Goal: Information Seeking & Learning: Learn about a topic

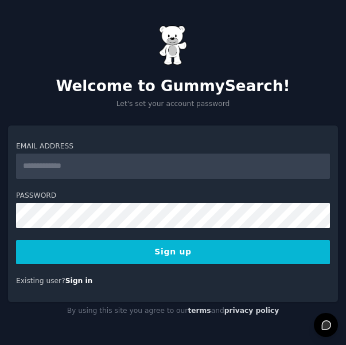
click at [217, 170] on input "Email Address" at bounding box center [173, 166] width 314 height 25
type input "**********"
click at [195, 201] on div "Password" at bounding box center [173, 209] width 314 height 37
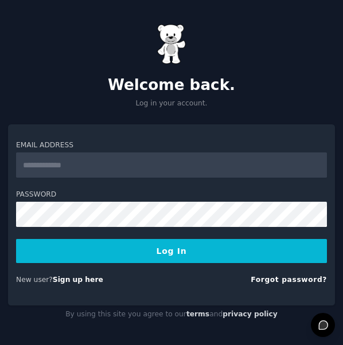
click at [128, 163] on input "Email Address" at bounding box center [171, 164] width 311 height 25
type input "**********"
click at [127, 254] on button "Log In" at bounding box center [171, 251] width 311 height 24
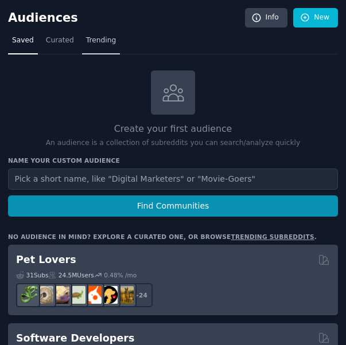
click at [91, 46] on link "Trending" at bounding box center [101, 44] width 38 height 24
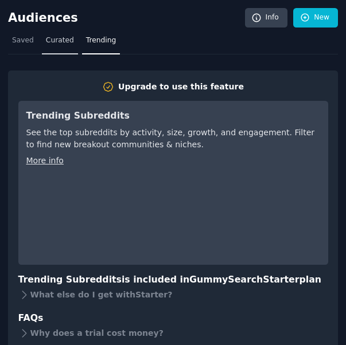
click at [46, 43] on span "Curated" at bounding box center [60, 41] width 28 height 10
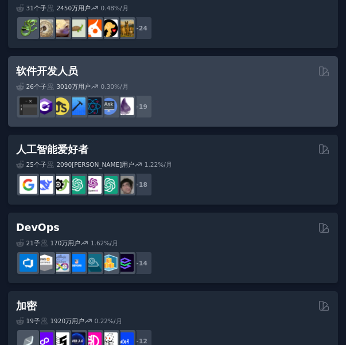
scroll to position [115, 0]
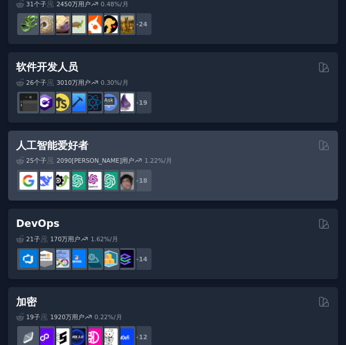
click at [172, 162] on div "25 个子 ​ 2090万 用户 1.22 %/月" at bounding box center [173, 160] width 314 height 8
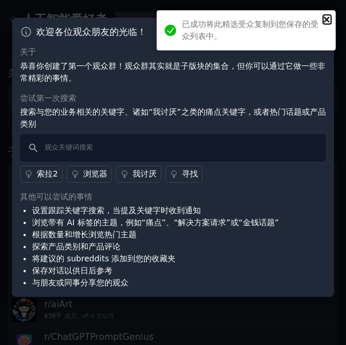
click at [324, 17] on icon "关闭" at bounding box center [327, 19] width 8 height 9
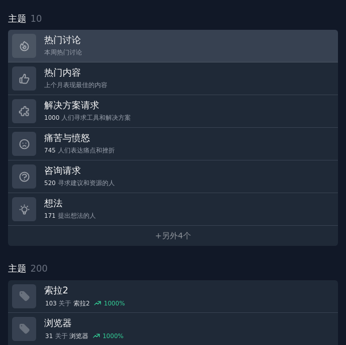
scroll to position [401, 0]
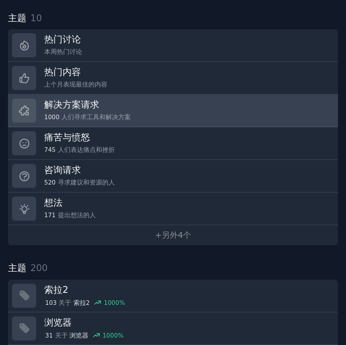
click at [139, 95] on link "解决方案请求 1000 人们寻求工具和解决方案" at bounding box center [173, 111] width 330 height 33
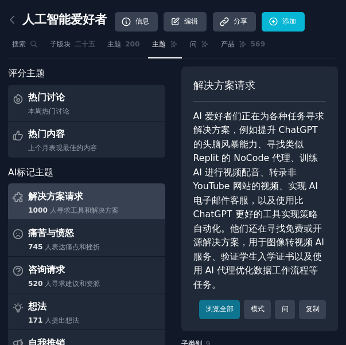
click at [113, 202] on div "解决方案请求" at bounding box center [73, 196] width 91 height 18
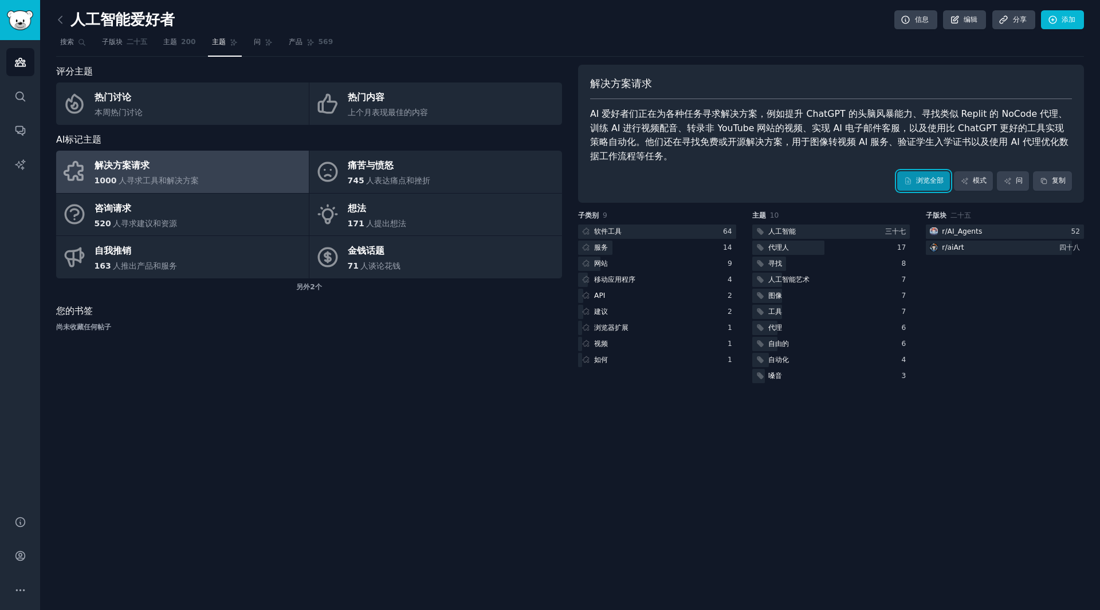
click at [345, 183] on font "浏览全部" at bounding box center [931, 181] width 28 height 8
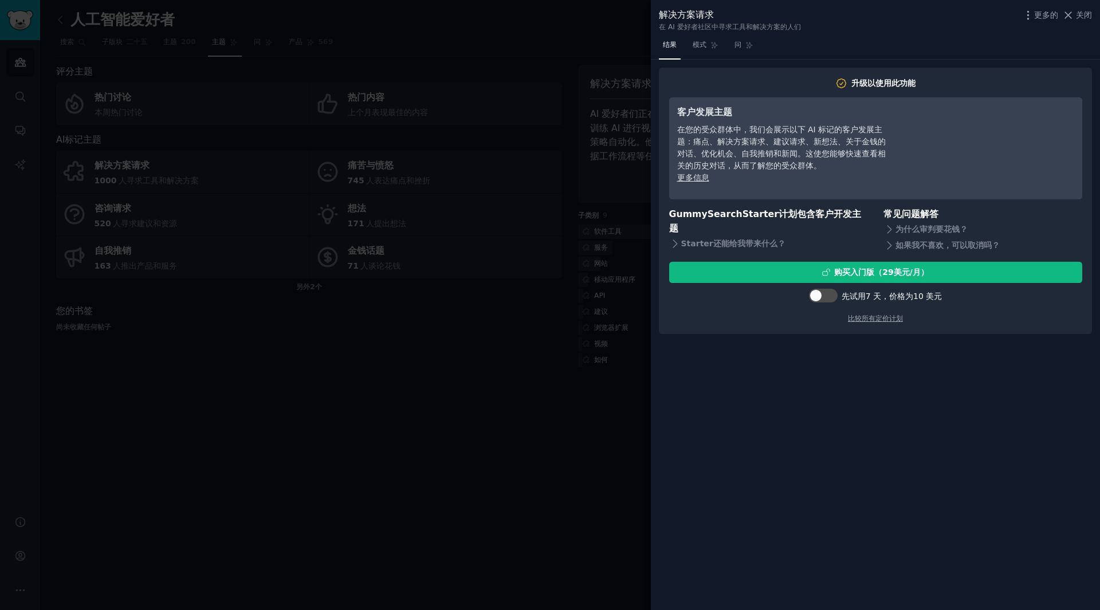
click at [345, 344] on div at bounding box center [550, 305] width 1100 height 610
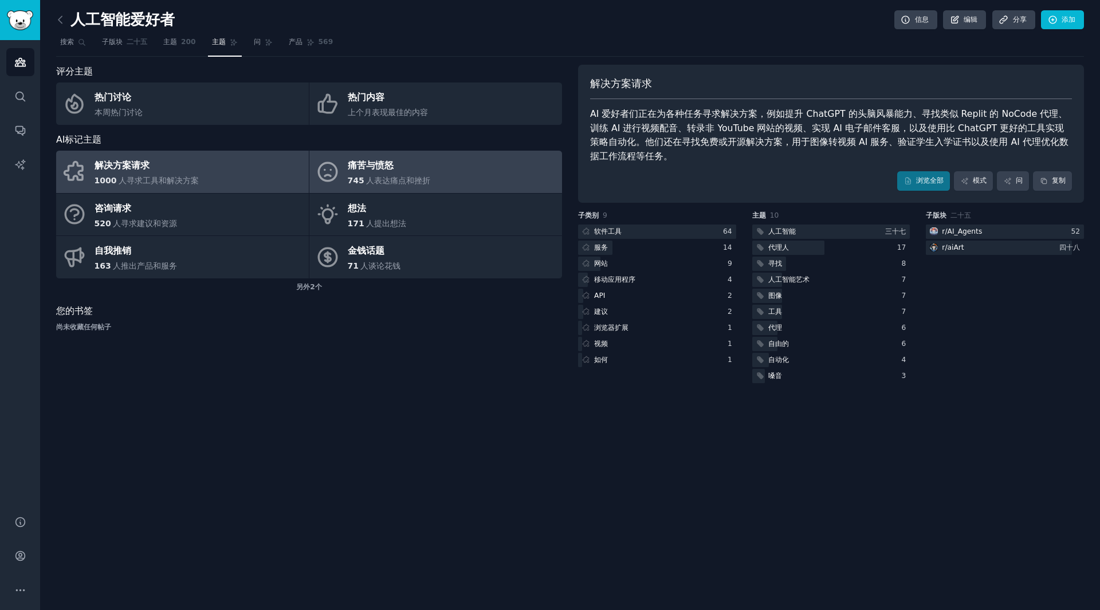
click at [345, 176] on font "人表达痛点和挫折" at bounding box center [398, 180] width 64 height 9
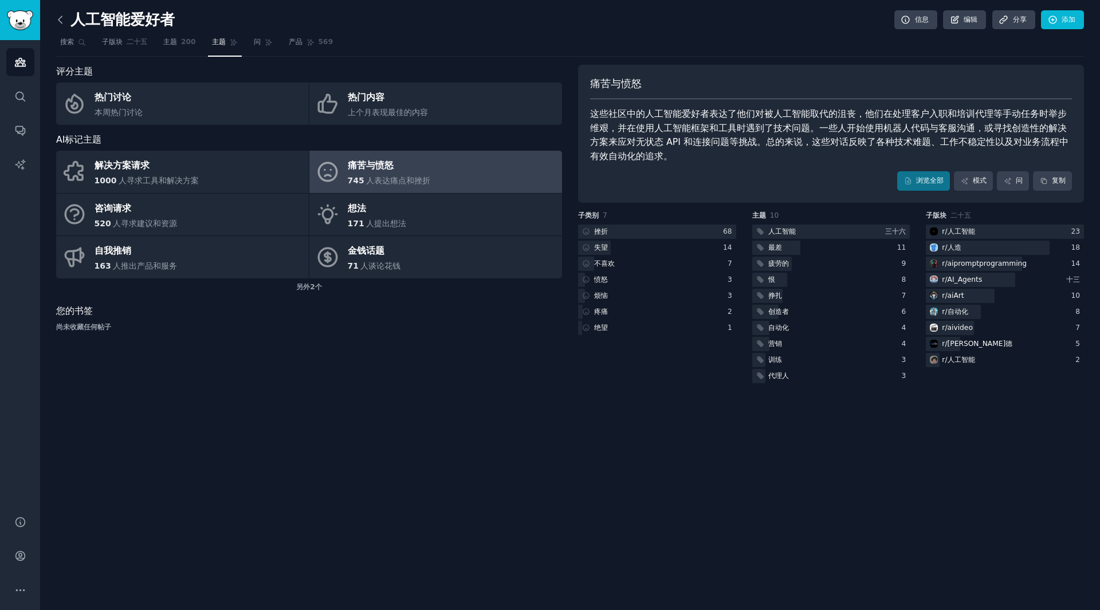
click at [62, 23] on icon at bounding box center [60, 20] width 12 height 12
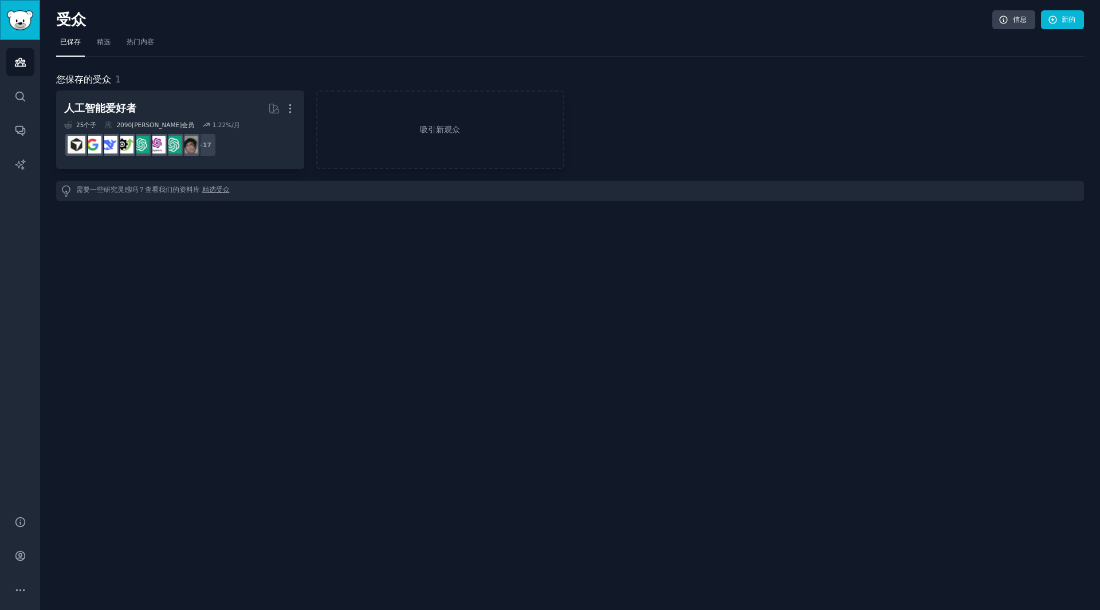
click at [29, 33] on link "侧边栏" at bounding box center [20, 20] width 40 height 40
click at [24, 63] on icon "侧边栏" at bounding box center [20, 62] width 12 height 12
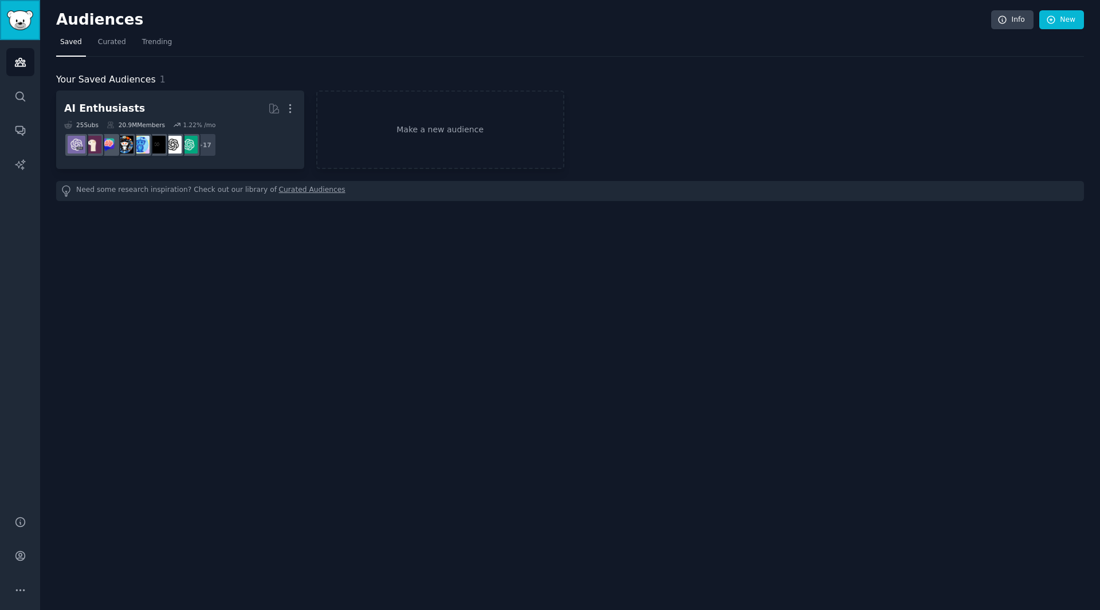
click at [22, 18] on img "Sidebar" at bounding box center [20, 20] width 26 height 20
click at [109, 43] on span "Curated" at bounding box center [112, 42] width 28 height 10
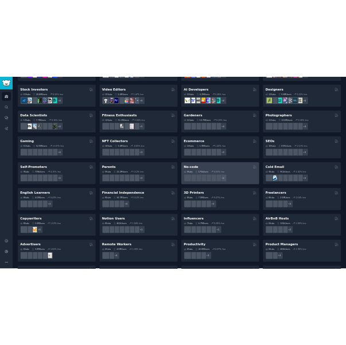
scroll to position [307, 0]
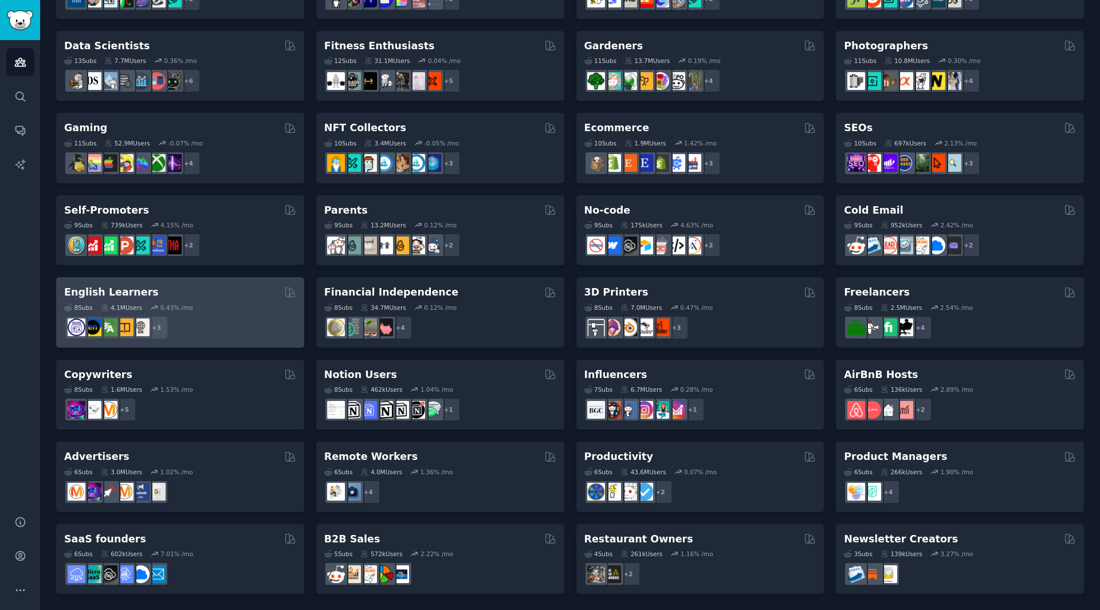
click at [254, 314] on div "8 Sub s 4.1M Users 0.43 % /mo + 3" at bounding box center [180, 320] width 232 height 40
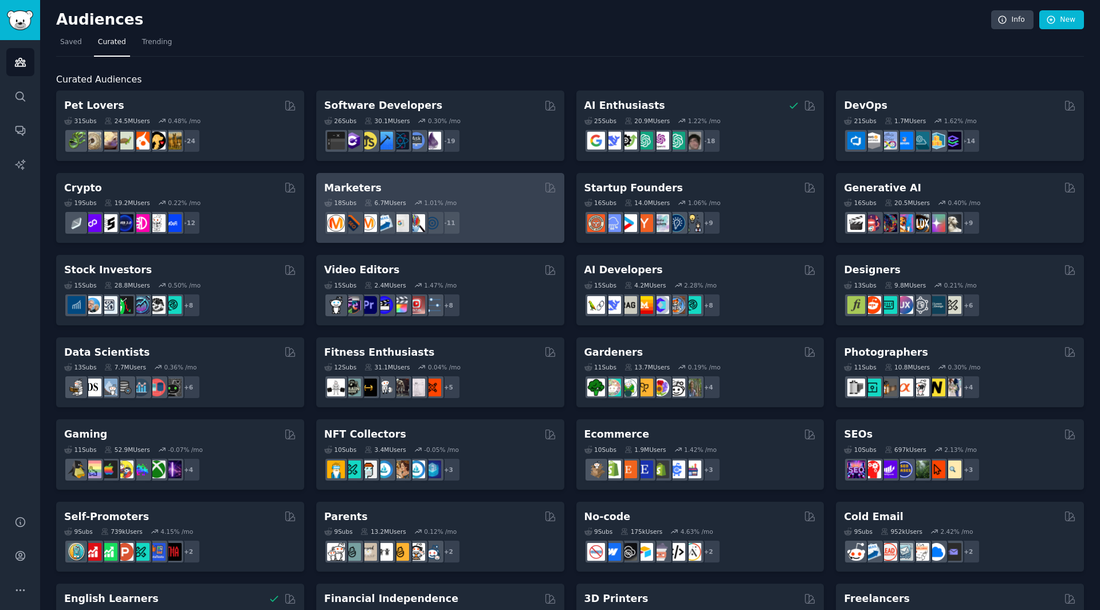
click at [416, 190] on div "Marketers" at bounding box center [440, 188] width 232 height 14
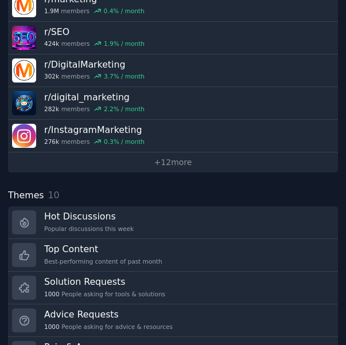
scroll to position [229, 0]
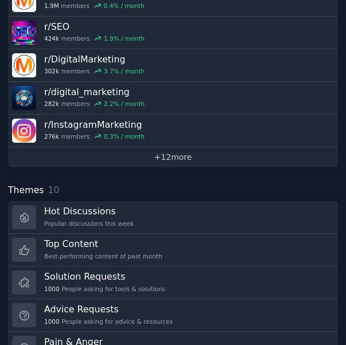
click at [190, 158] on link "+ 12 more" at bounding box center [173, 157] width 330 height 20
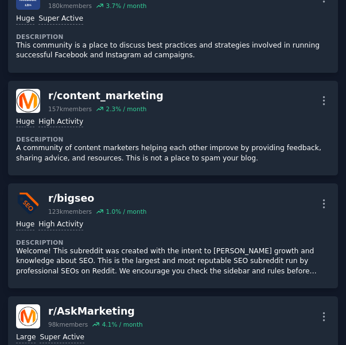
scroll to position [1146, 0]
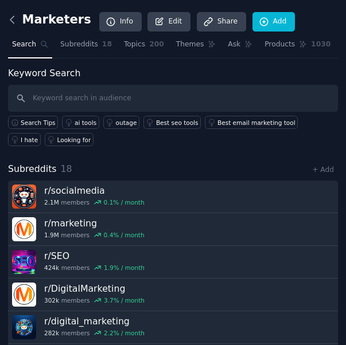
click at [12, 21] on icon at bounding box center [12, 20] width 12 height 12
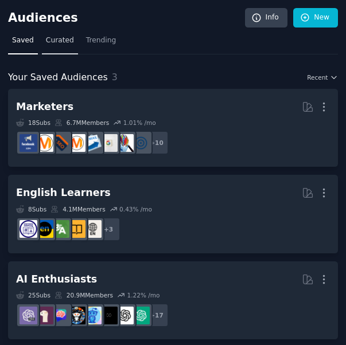
click at [65, 42] on span "Curated" at bounding box center [60, 41] width 28 height 10
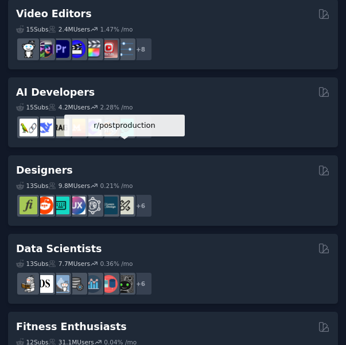
scroll to position [802, 0]
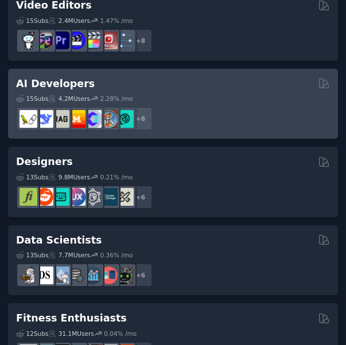
click at [61, 86] on h2 "AI Developers" at bounding box center [55, 84] width 79 height 14
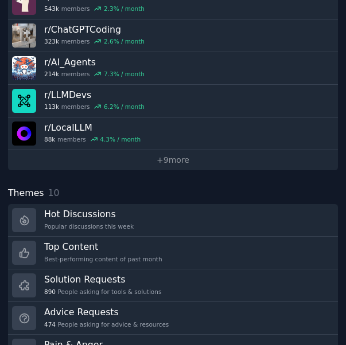
scroll to position [229, 0]
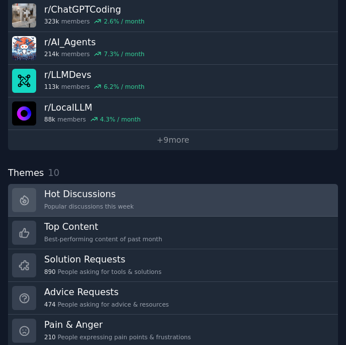
click at [155, 189] on link "Hot Discussions Popular discussions this week" at bounding box center [173, 200] width 330 height 33
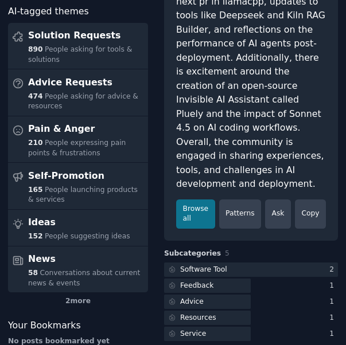
scroll to position [172, 0]
